Goal: Task Accomplishment & Management: Complete application form

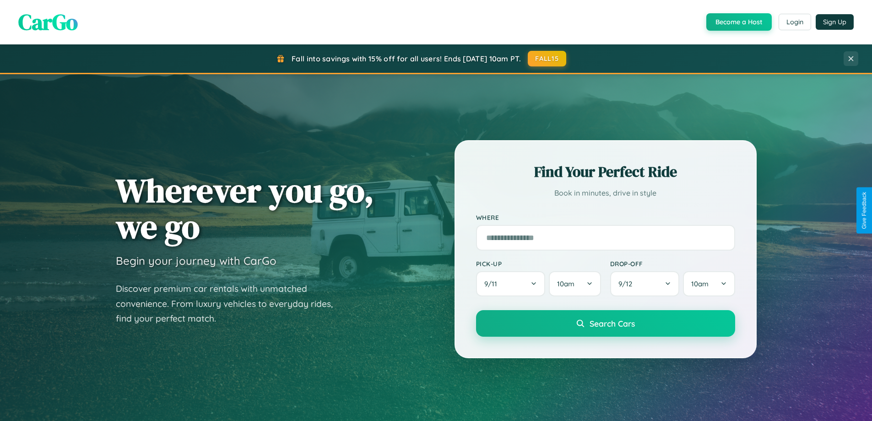
scroll to position [1761, 0]
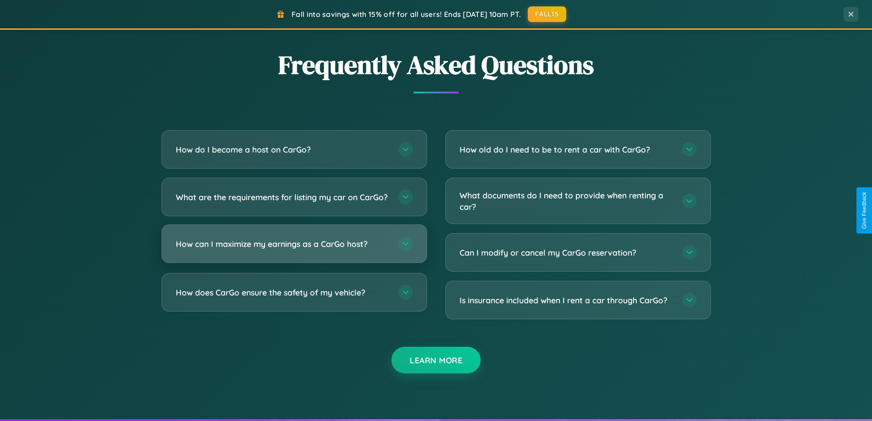
click at [294, 249] on h3 "How can I maximize my earnings as a CarGo host?" at bounding box center [282, 243] width 213 height 11
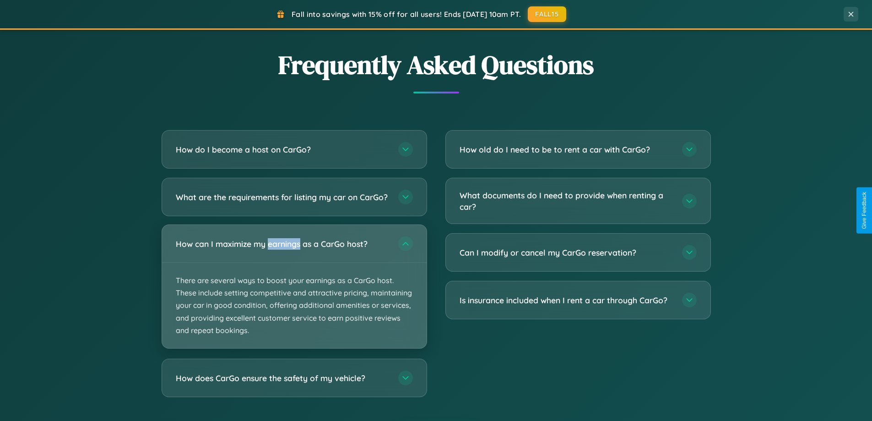
scroll to position [1471, 0]
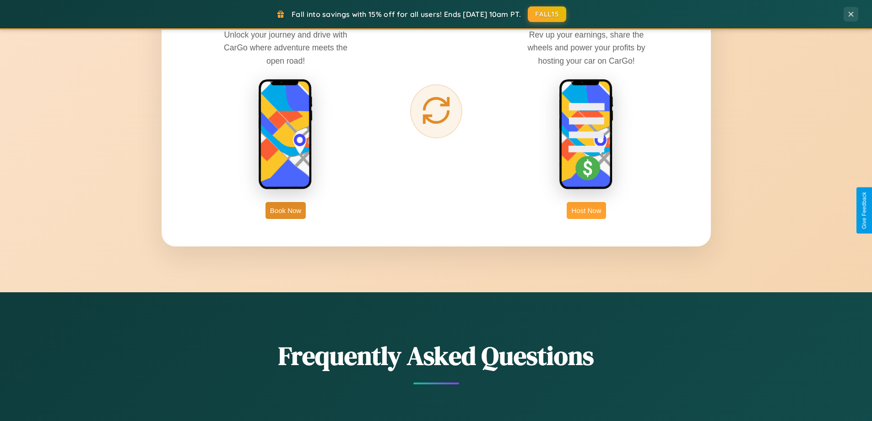
click at [586, 210] on button "Host Now" at bounding box center [586, 210] width 39 height 17
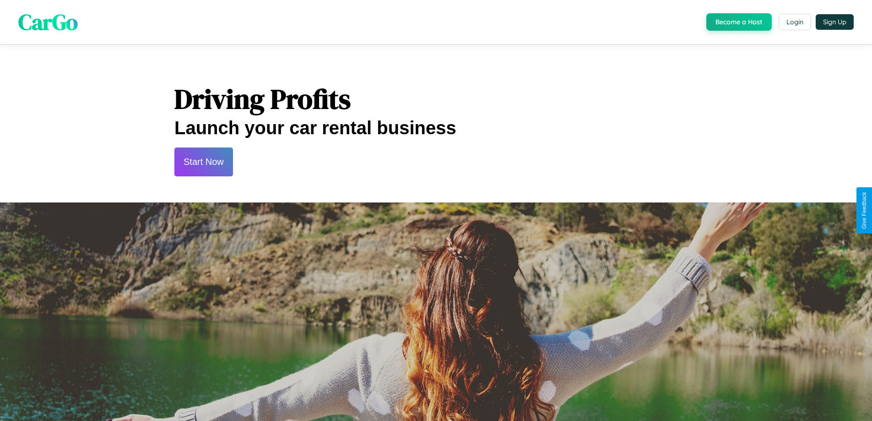
click at [203, 162] on button "Start Now" at bounding box center [203, 161] width 59 height 29
